Goal: Task Accomplishment & Management: Manage account settings

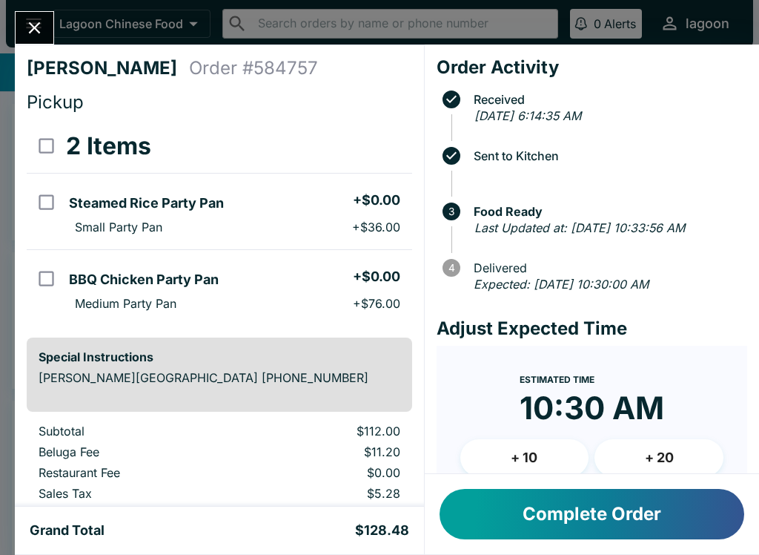
click at [596, 526] on button "Complete Order" at bounding box center [592, 514] width 305 height 50
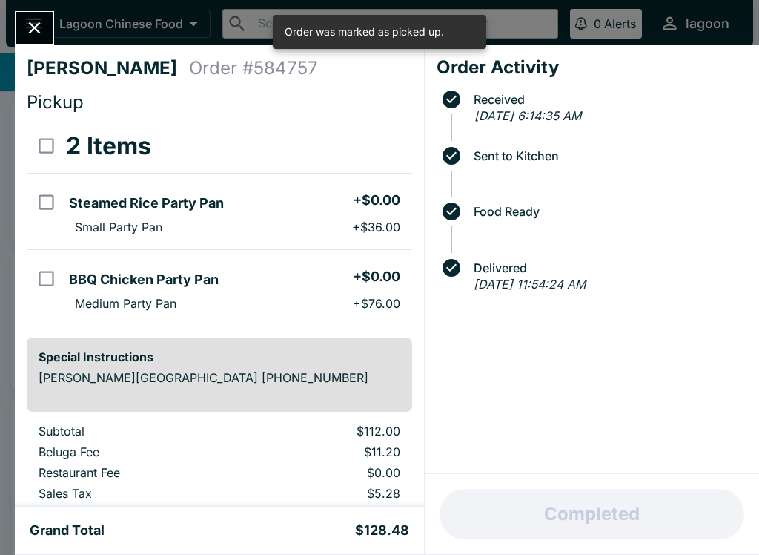
click at [29, 16] on button "Close" at bounding box center [35, 28] width 38 height 32
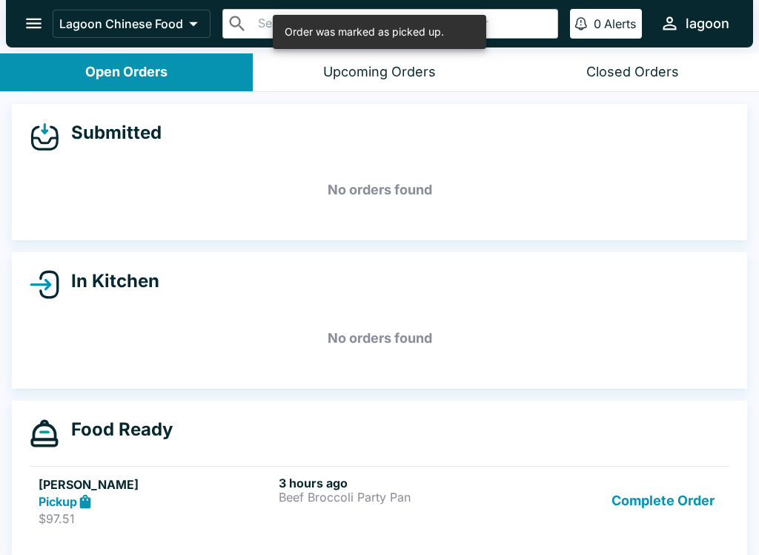
click at [159, 500] on div "Pickup" at bounding box center [156, 501] width 234 height 17
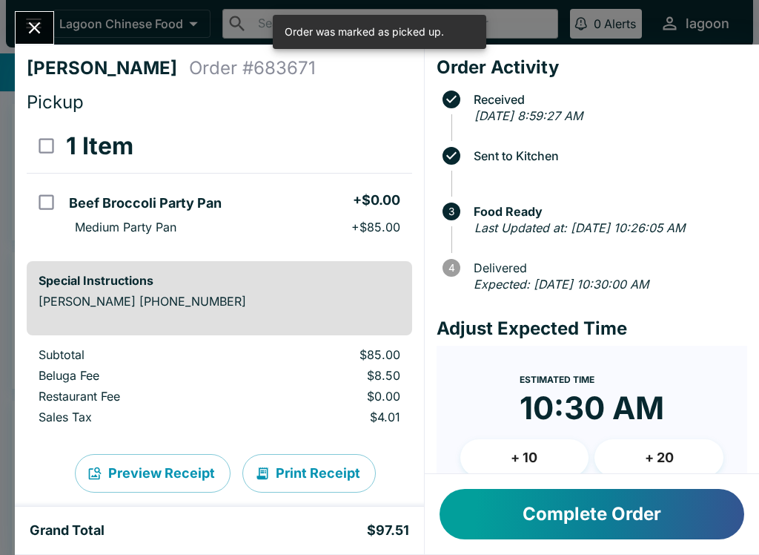
click at [608, 514] on button "Complete Order" at bounding box center [592, 514] width 305 height 50
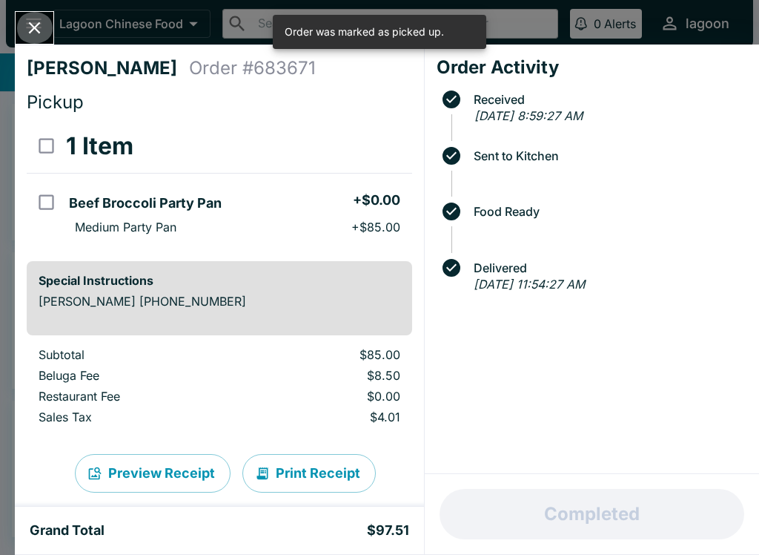
click at [25, 29] on icon "Close" at bounding box center [34, 28] width 20 height 20
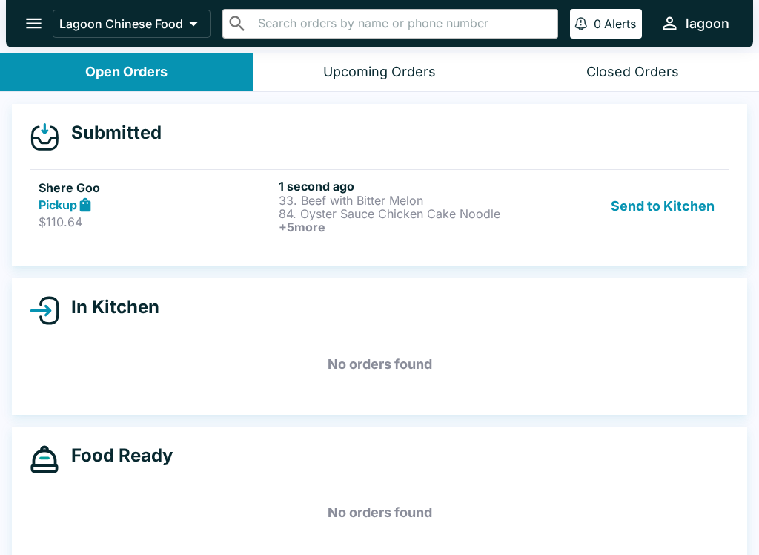
click at [153, 198] on div "Pickup" at bounding box center [156, 205] width 234 height 17
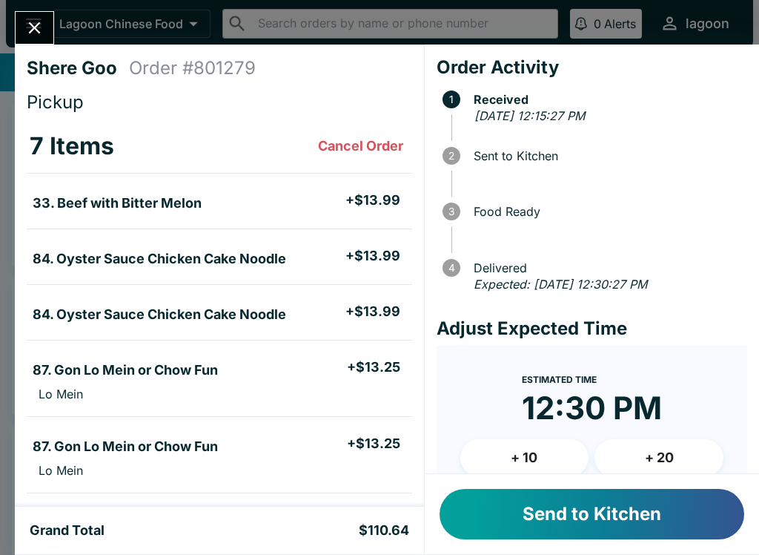
click at [584, 508] on button "Send to Kitchen" at bounding box center [592, 514] width 305 height 50
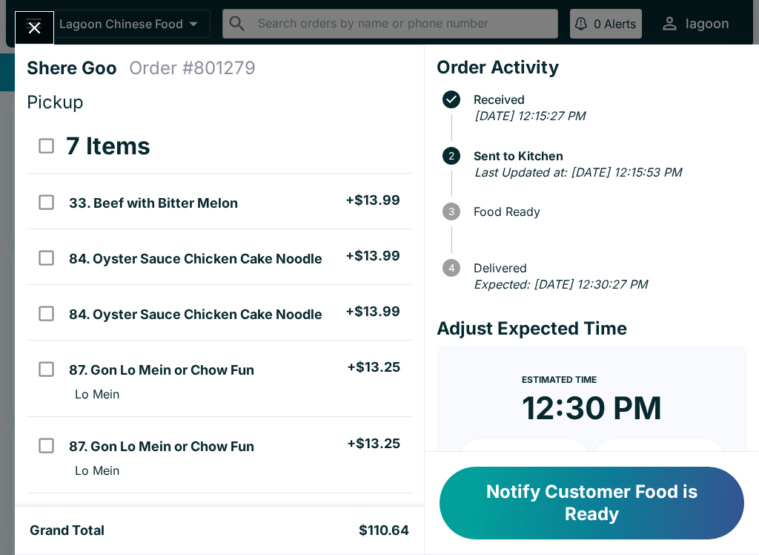
click at [597, 512] on button "Notify Customer Food is Ready" at bounding box center [592, 503] width 305 height 73
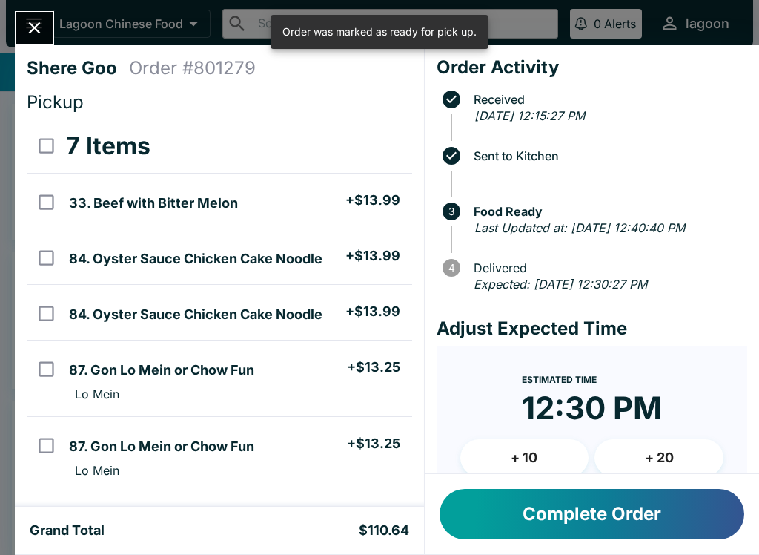
click at [558, 498] on button "Complete Order" at bounding box center [592, 514] width 305 height 50
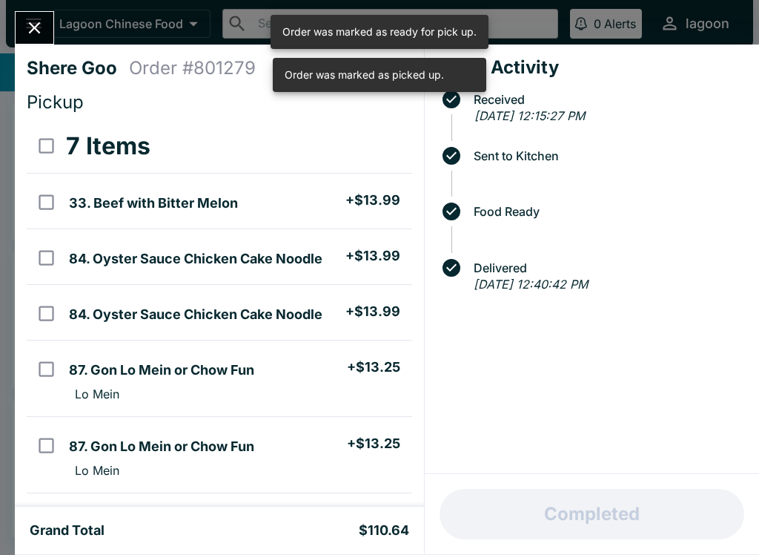
click at [27, 14] on button "Close" at bounding box center [35, 28] width 38 height 32
